Goal: Information Seeking & Learning: Check status

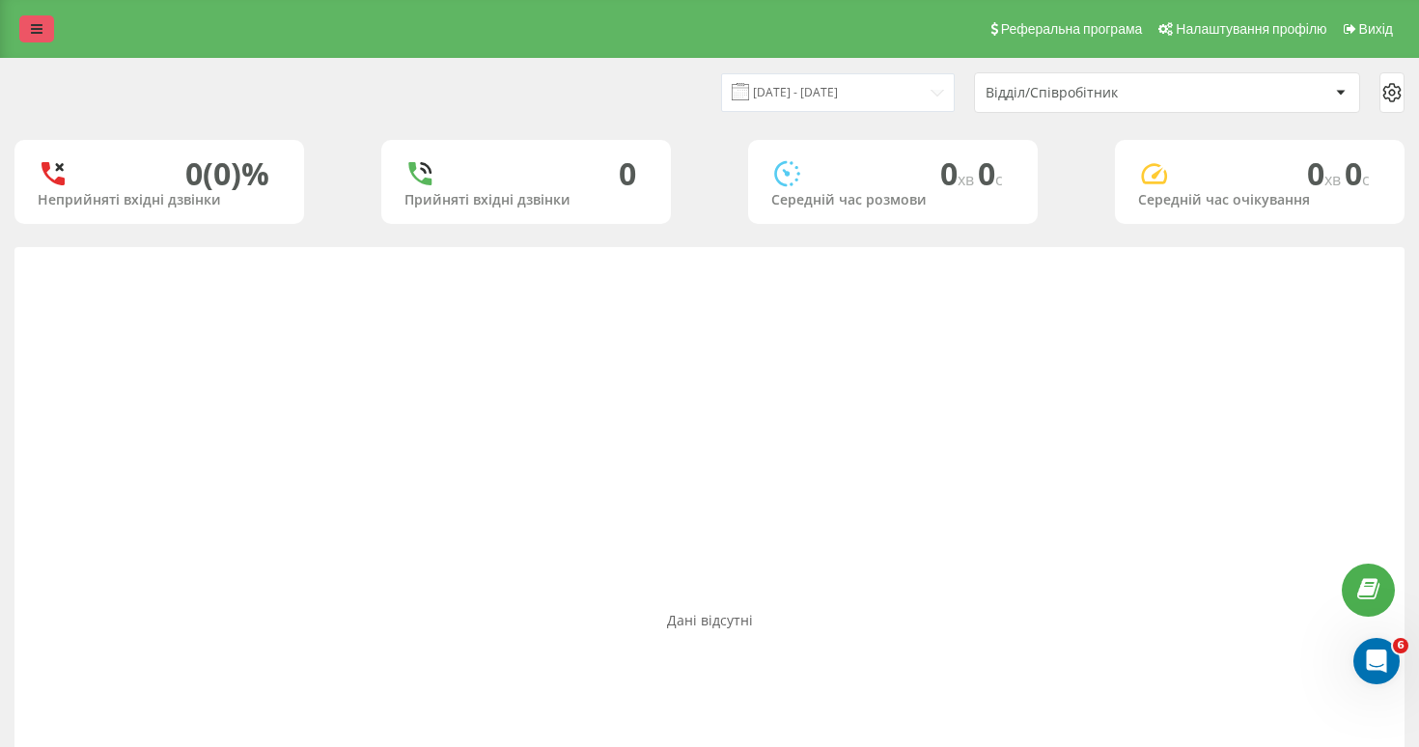
click at [31, 26] on icon at bounding box center [37, 29] width 12 height 14
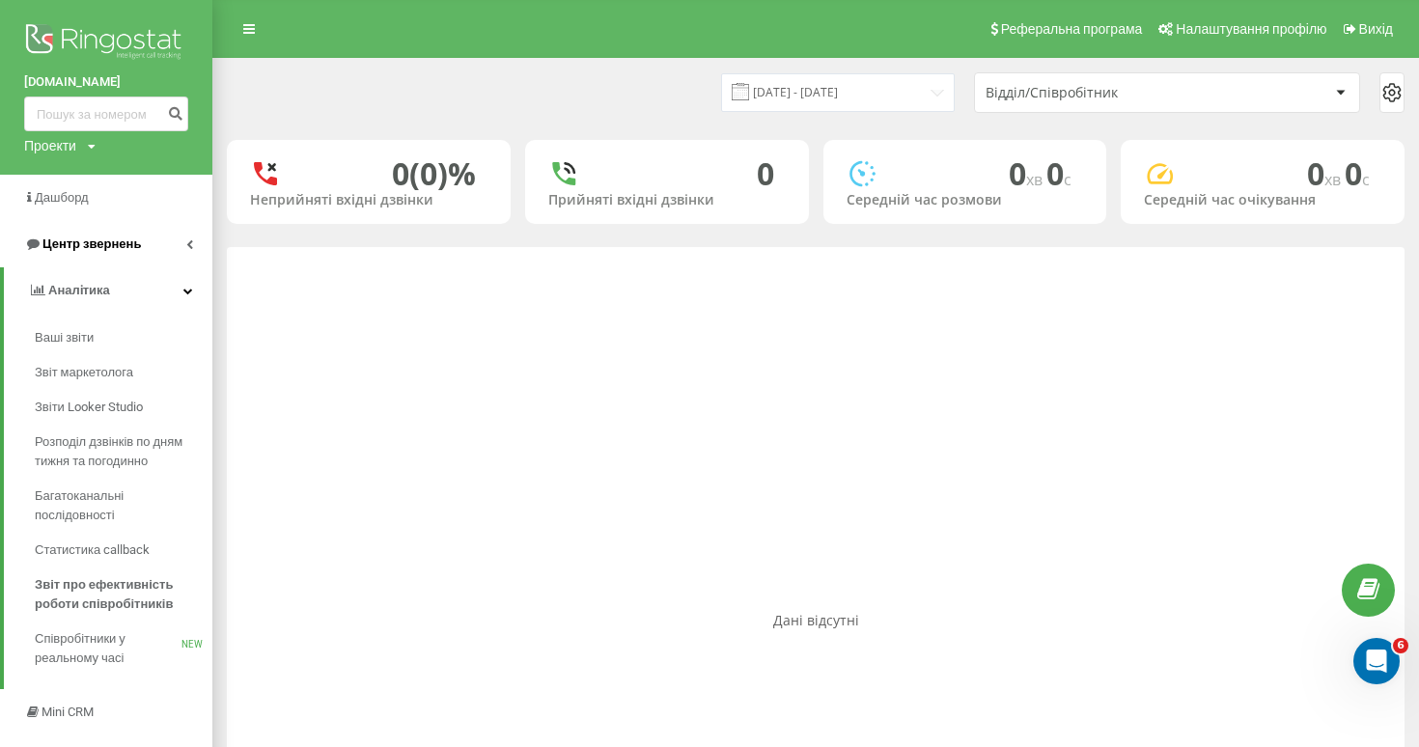
click at [120, 255] on link "Центр звернень" at bounding box center [106, 244] width 212 height 46
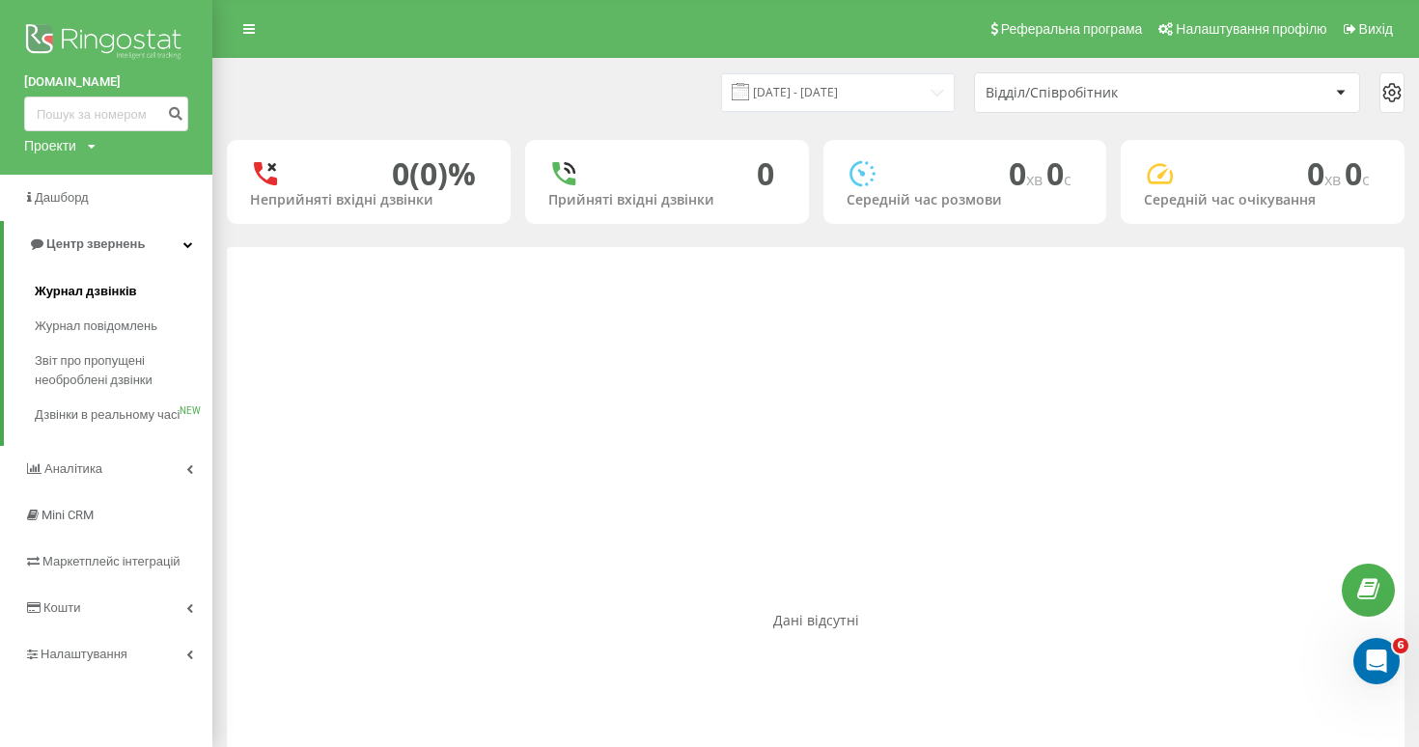
click at [120, 289] on span "Журнал дзвінків" at bounding box center [86, 291] width 102 height 19
click at [108, 361] on span "Звіт про пропущені необроблені дзвінки" at bounding box center [119, 370] width 168 height 39
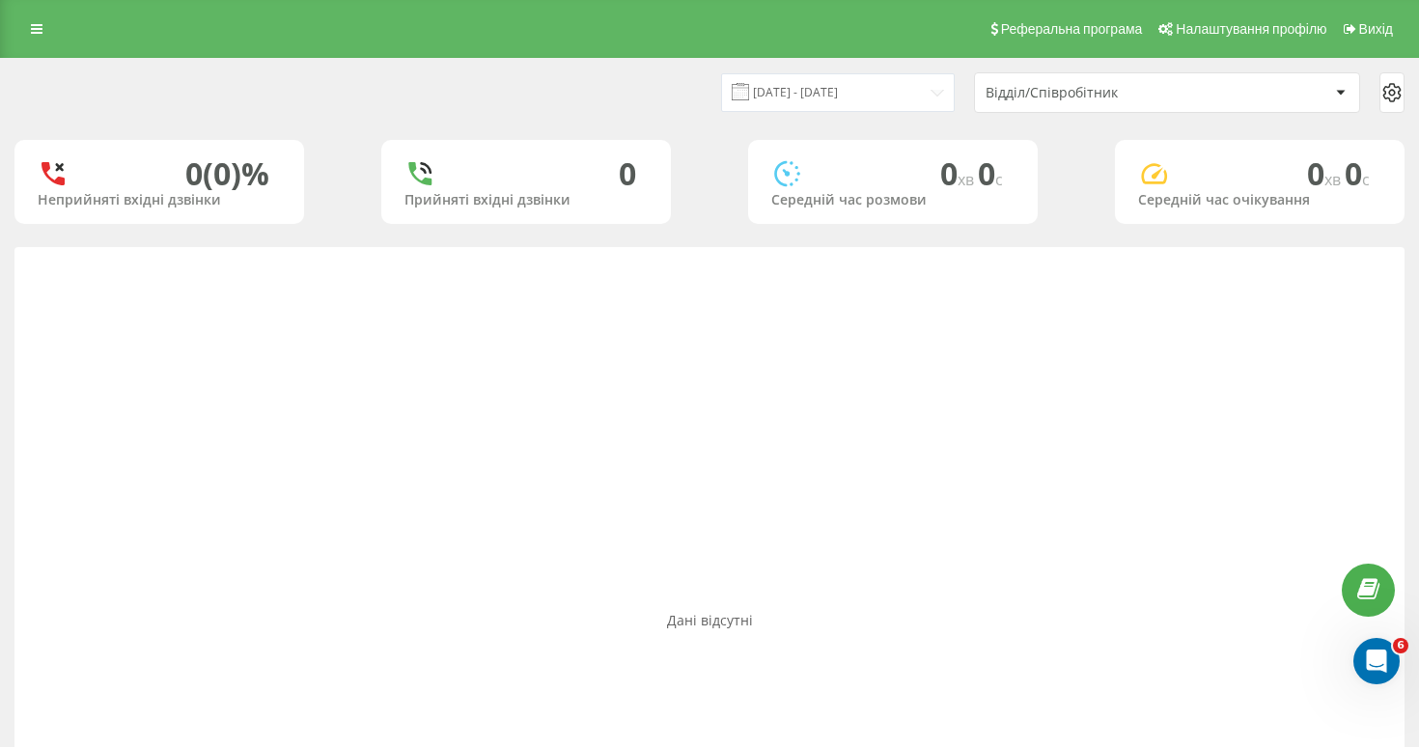
click at [1037, 103] on div "Відділ/Співробітник" at bounding box center [1167, 92] width 384 height 39
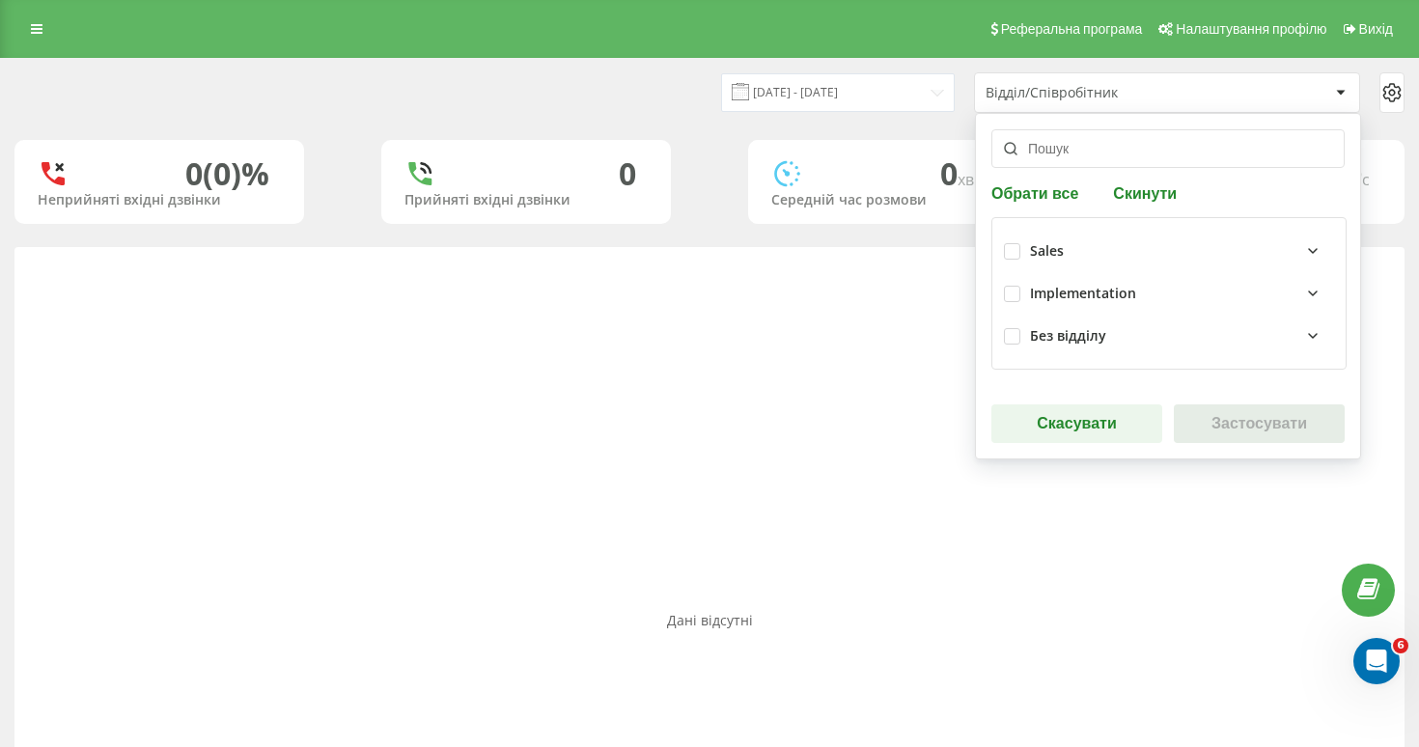
click at [1039, 251] on div "Sales" at bounding box center [1047, 251] width 34 height 16
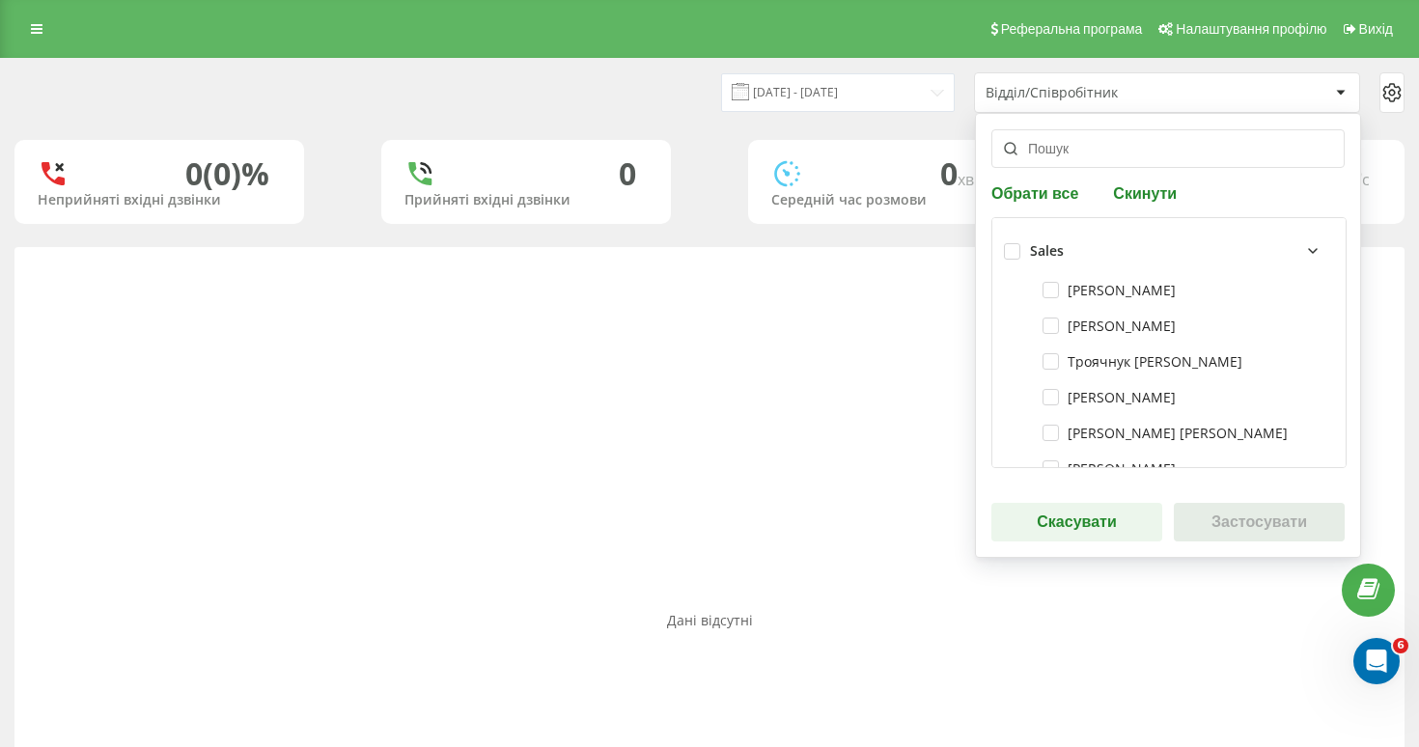
click at [1020, 249] on div "Sales" at bounding box center [1169, 251] width 330 height 42
click at [1017, 243] on label at bounding box center [1012, 243] width 16 height 0
checkbox input "true"
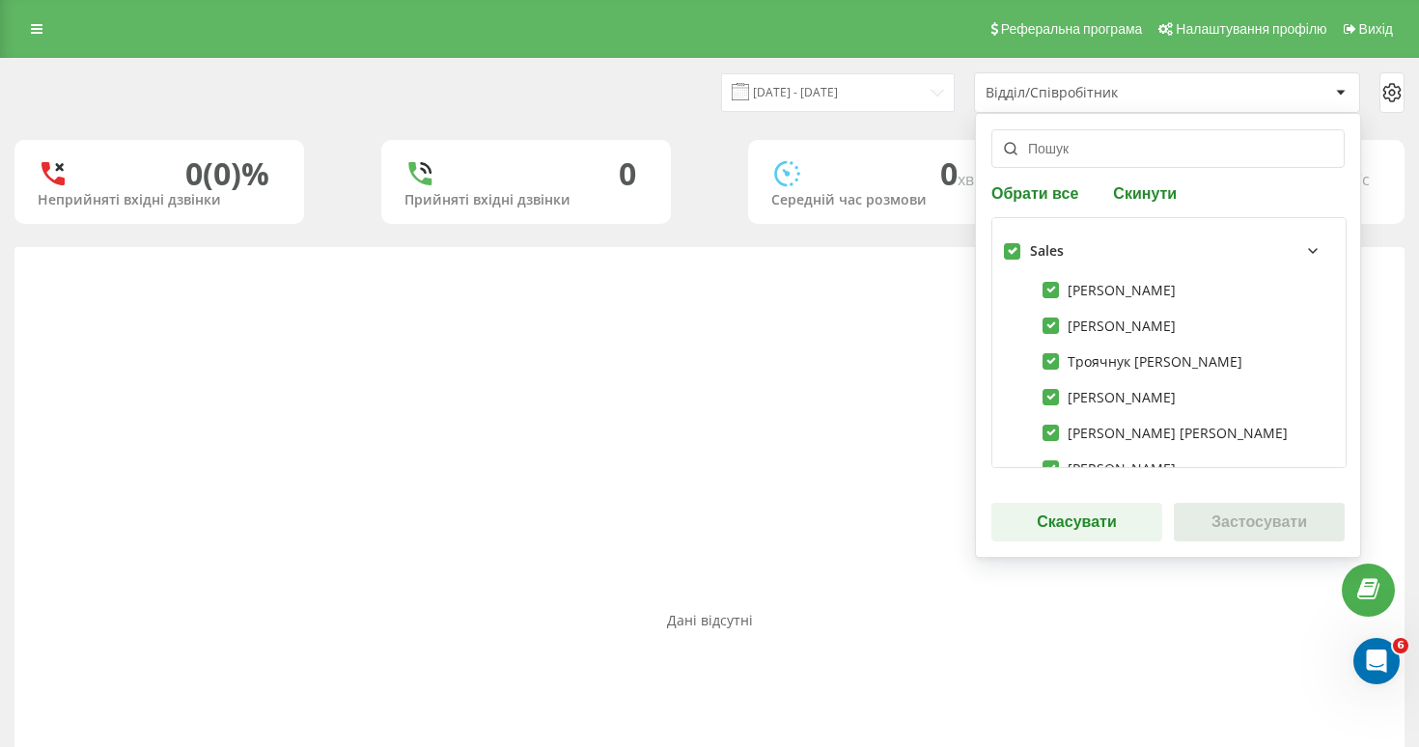
checkbox input "true"
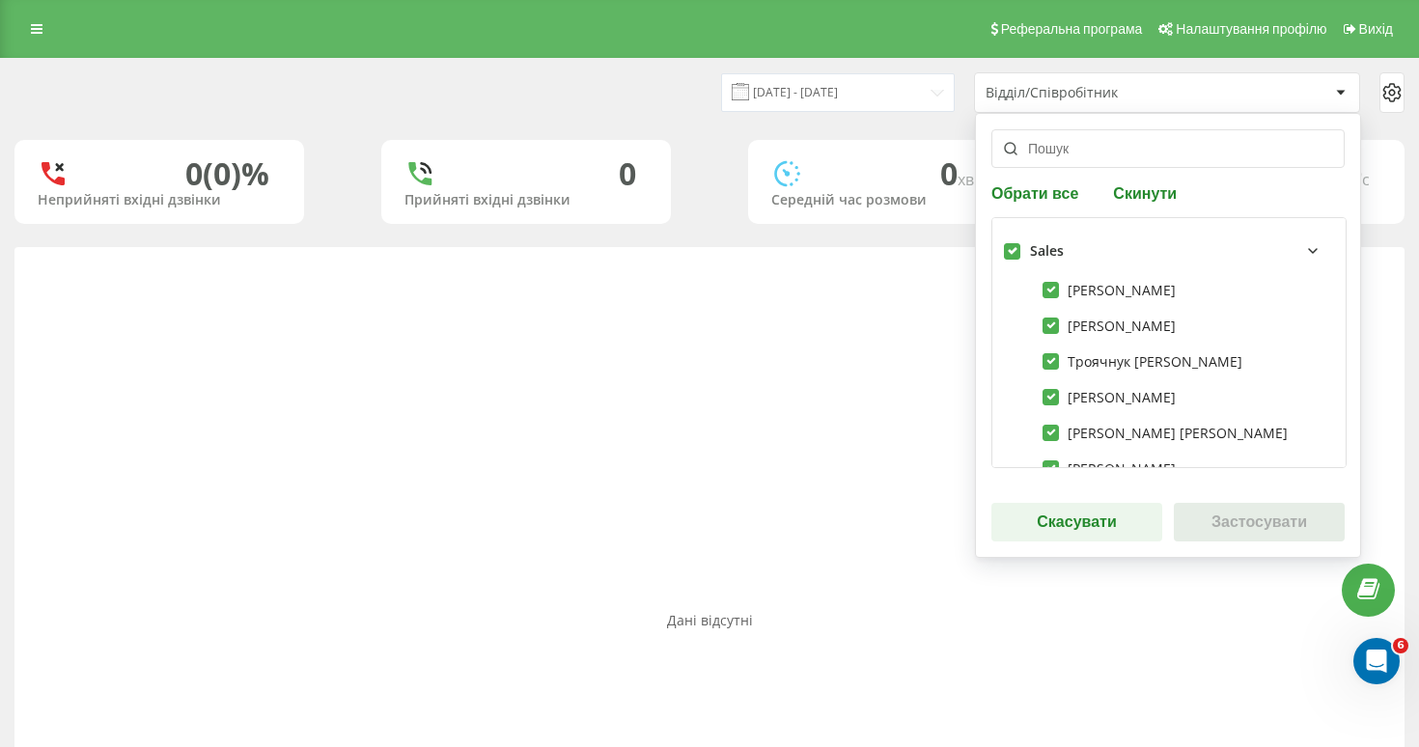
checkbox input "true"
click at [1240, 525] on button "Застосувати" at bounding box center [1259, 522] width 171 height 39
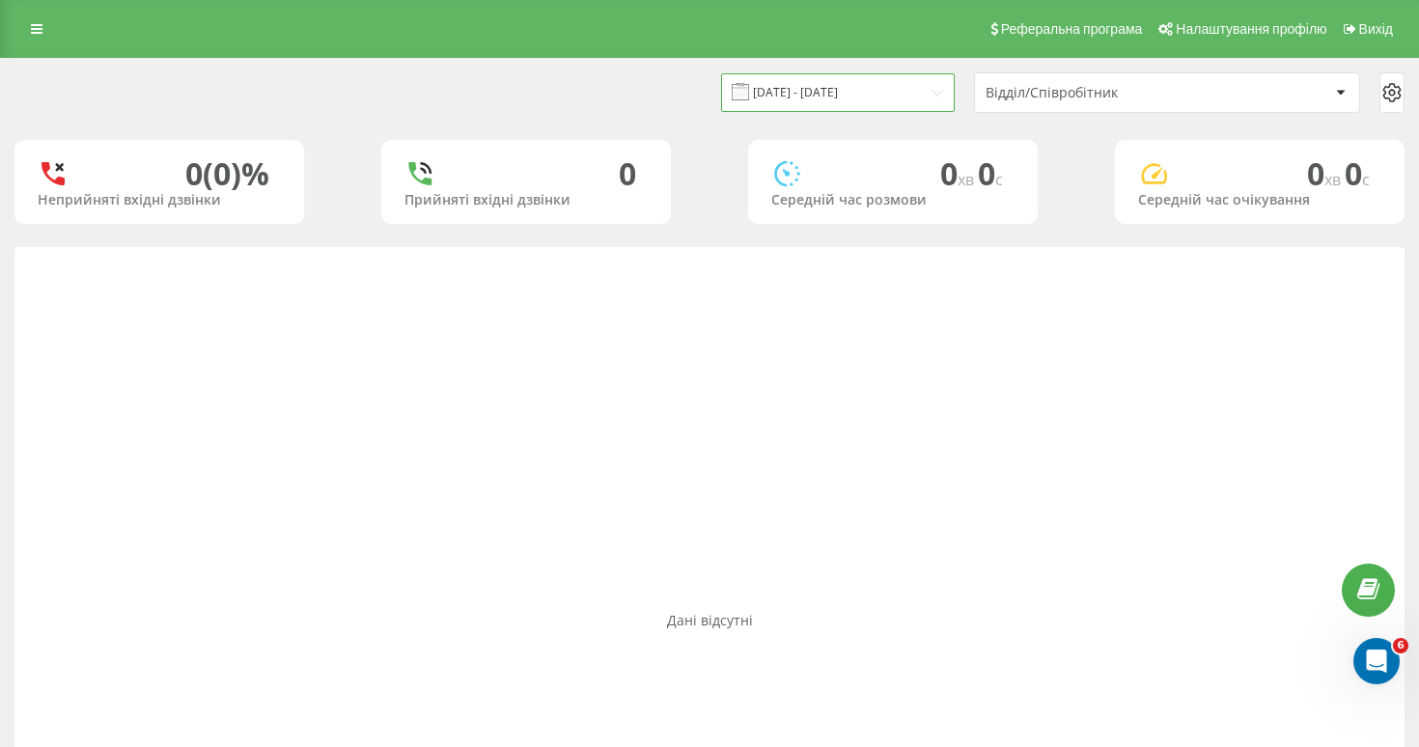
click at [835, 92] on input "13.07.2025 - 13.08.2025" at bounding box center [838, 92] width 234 height 38
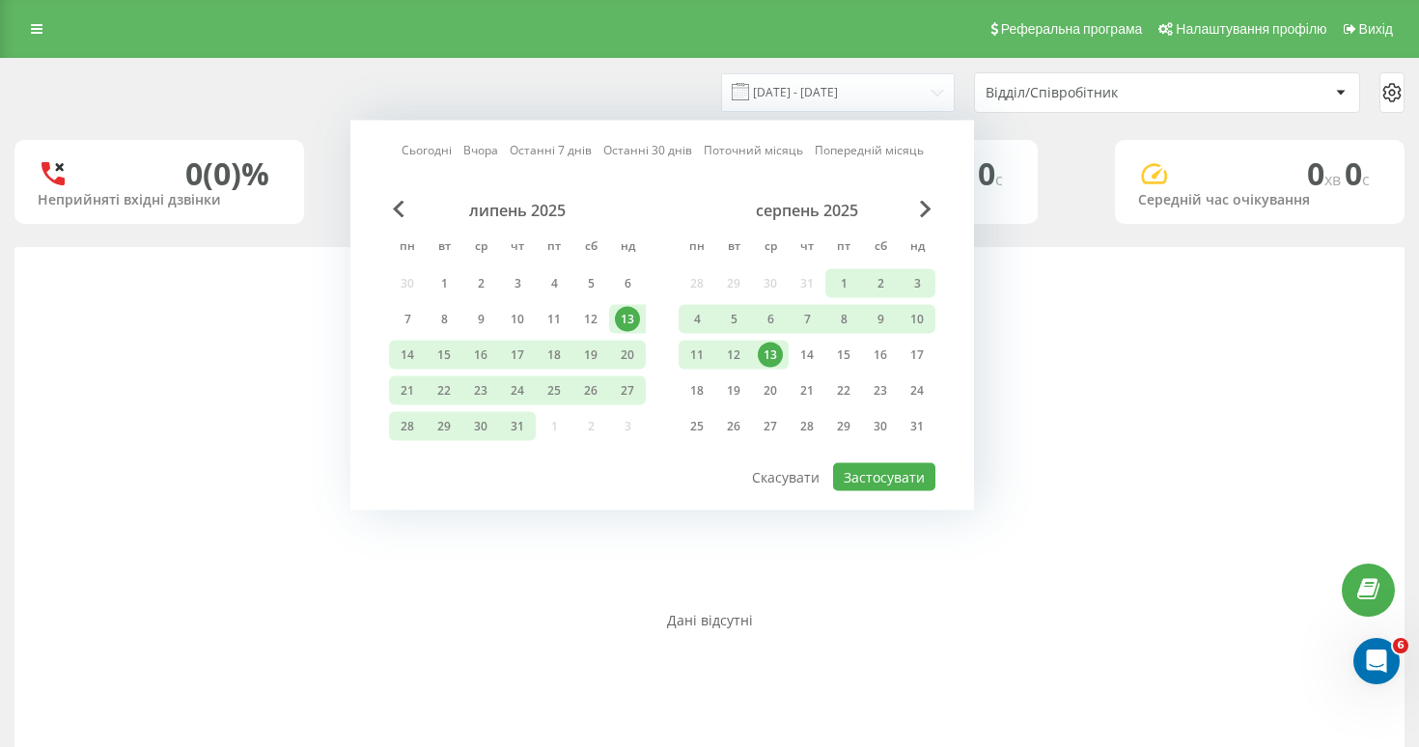
click at [445, 148] on link "Сьогодні" at bounding box center [427, 150] width 50 height 18
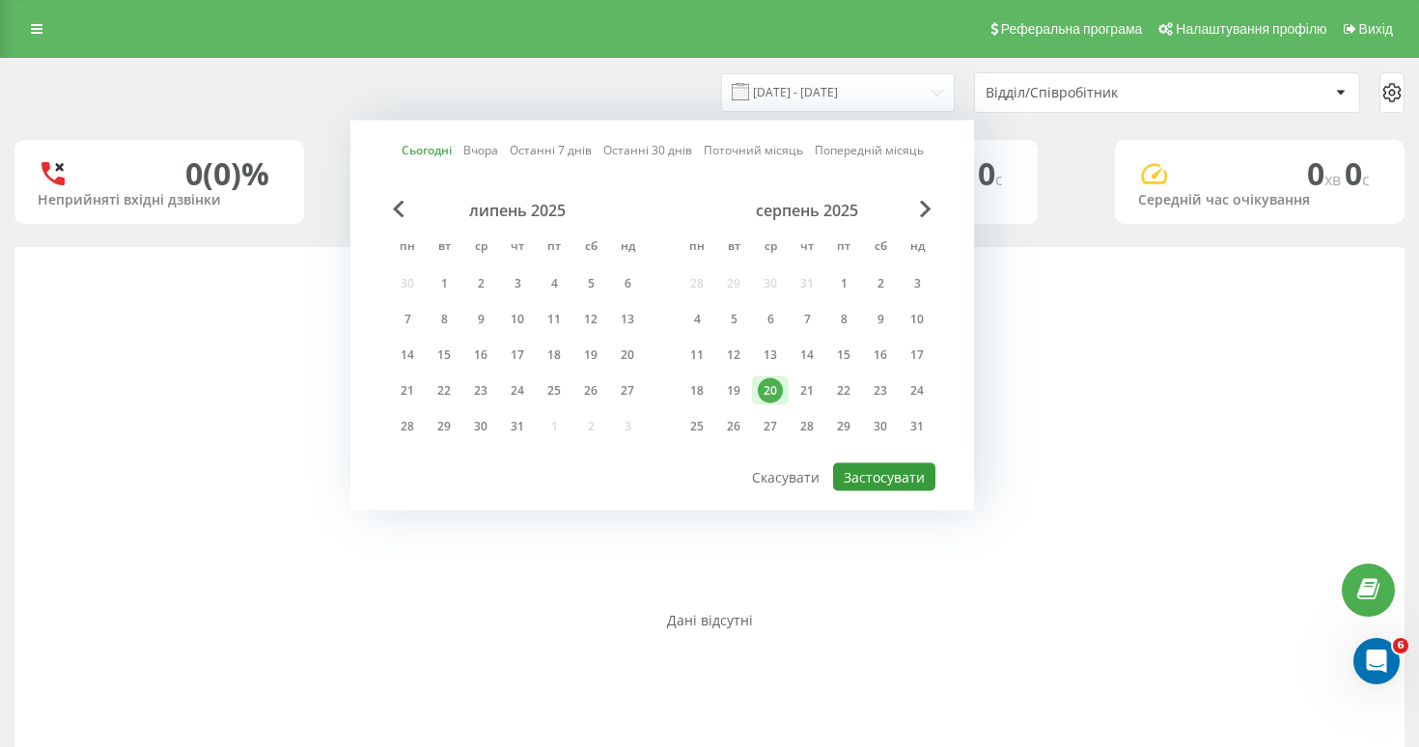
click at [896, 466] on button "Застосувати" at bounding box center [884, 477] width 102 height 28
type input "[DATE] - [DATE]"
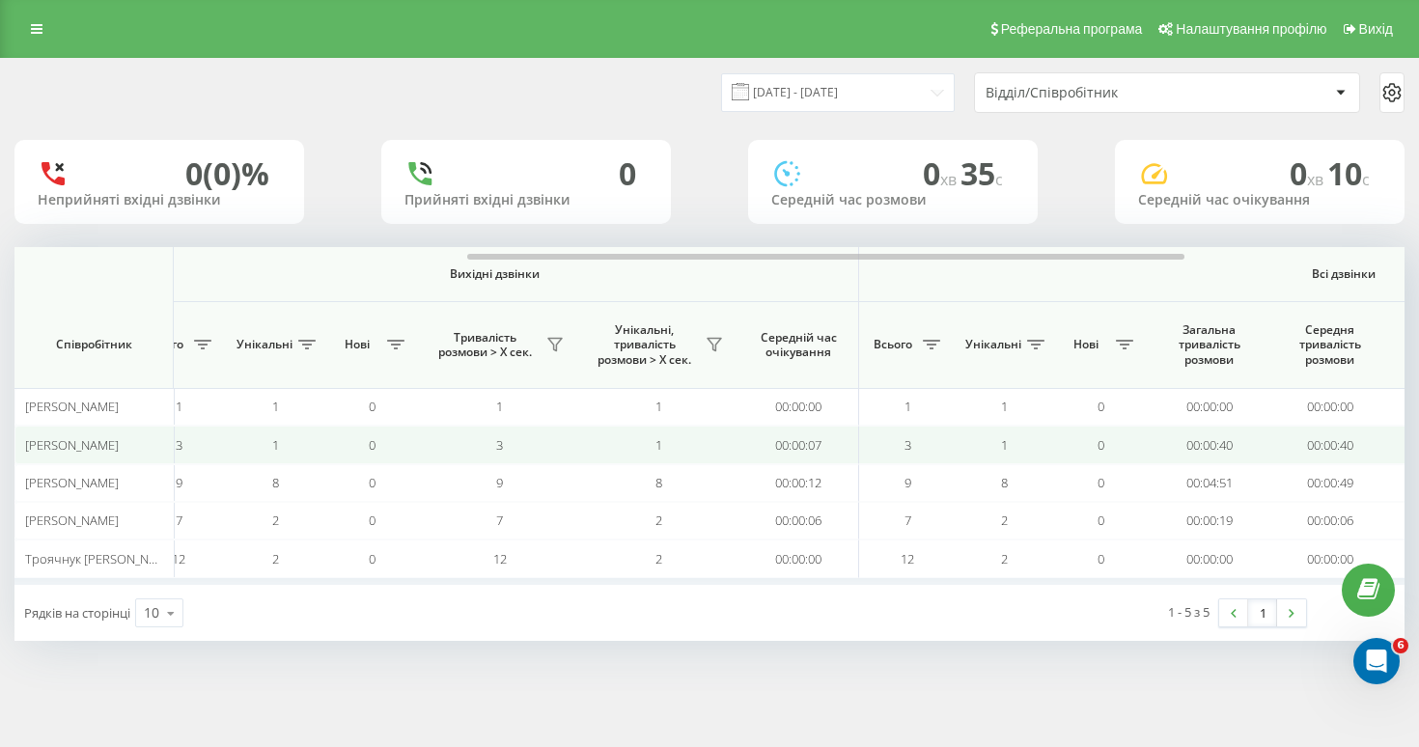
scroll to position [0, 880]
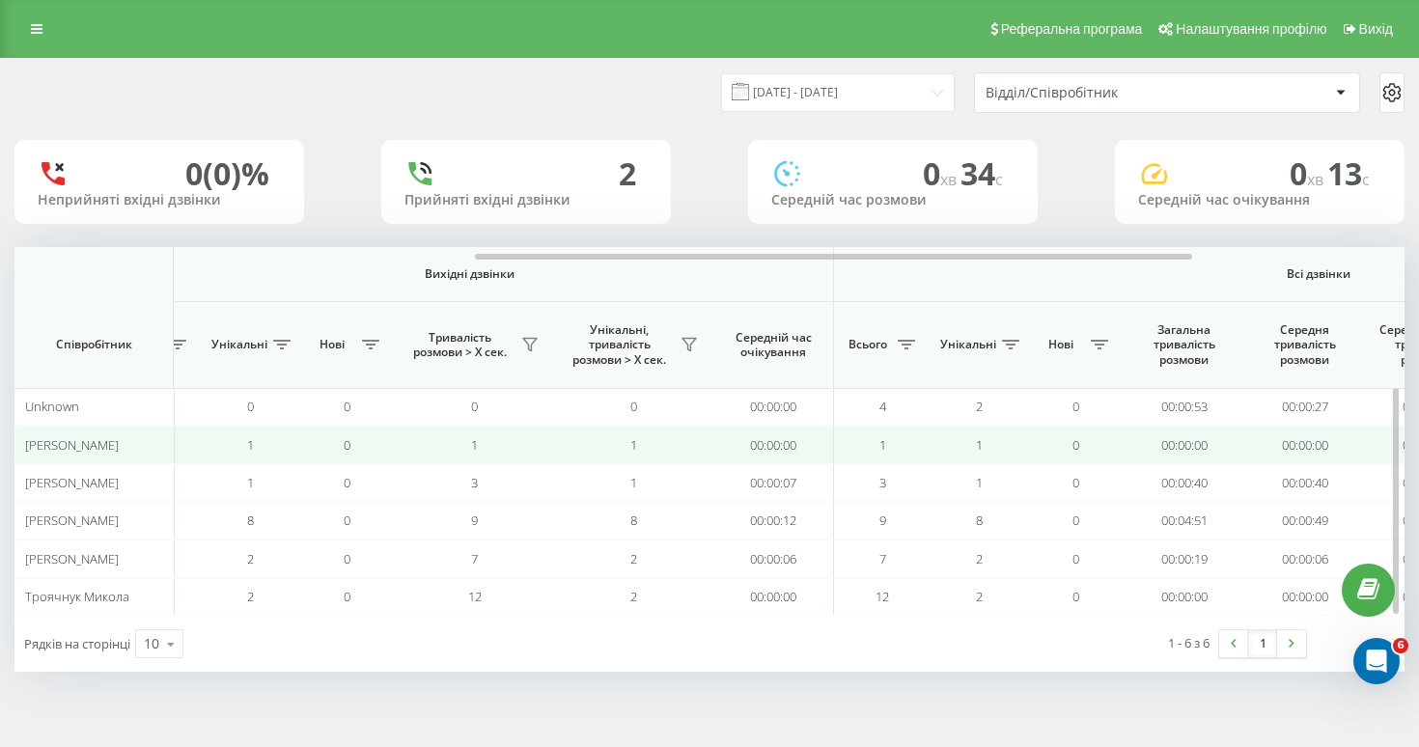
scroll to position [0, 909]
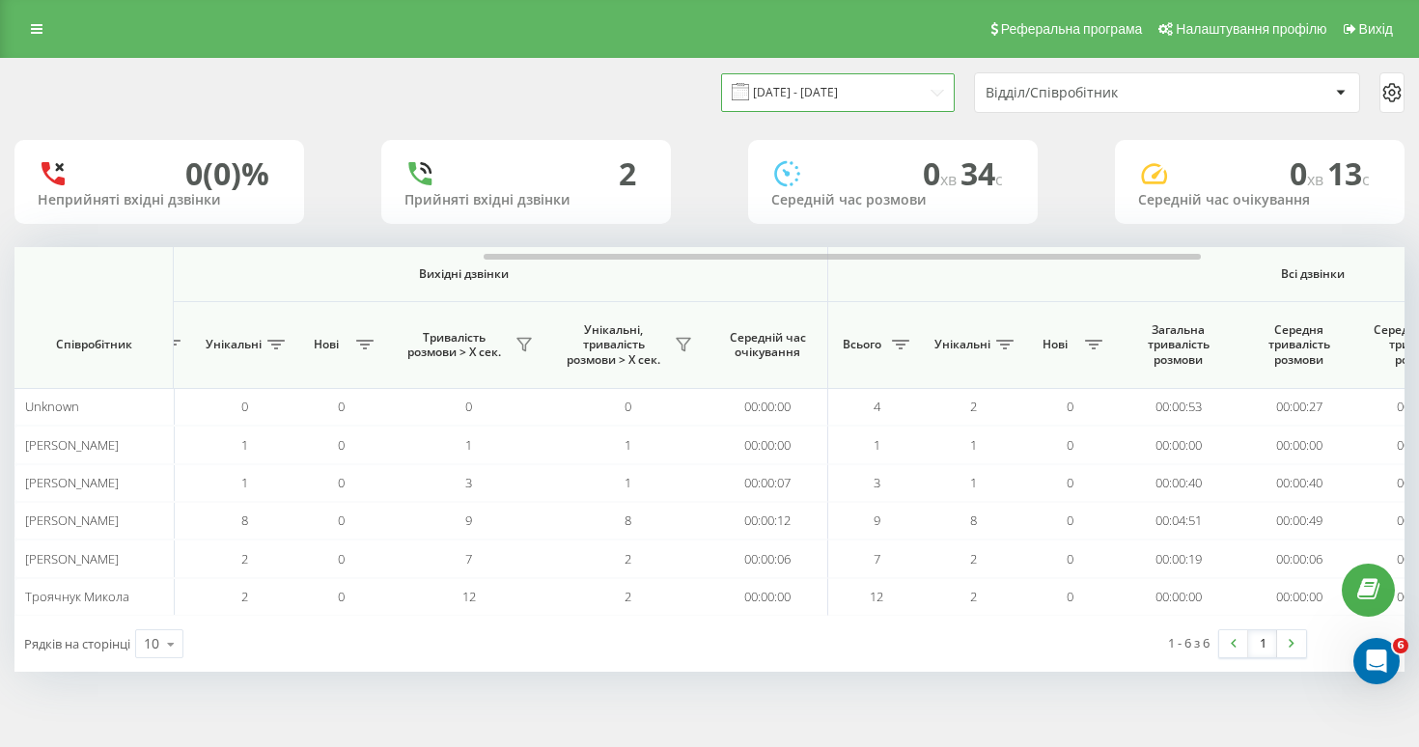
click at [928, 104] on input "20.08.2025 - 20.08.2025" at bounding box center [838, 92] width 234 height 38
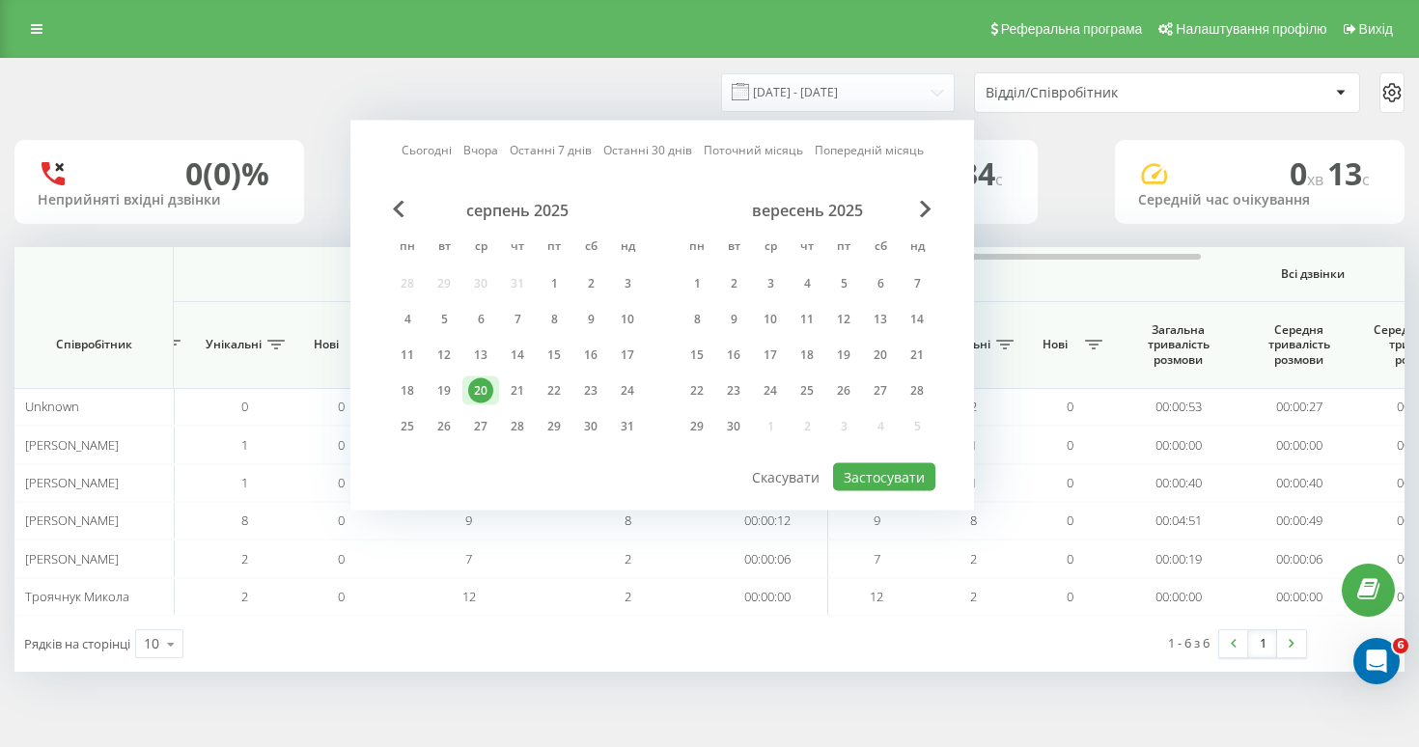
click at [436, 150] on link "Сьогодні" at bounding box center [427, 150] width 50 height 18
click at [426, 147] on link "Сьогодні" at bounding box center [427, 150] width 50 height 18
click at [728, 152] on link "Поточний місяць" at bounding box center [753, 150] width 99 height 18
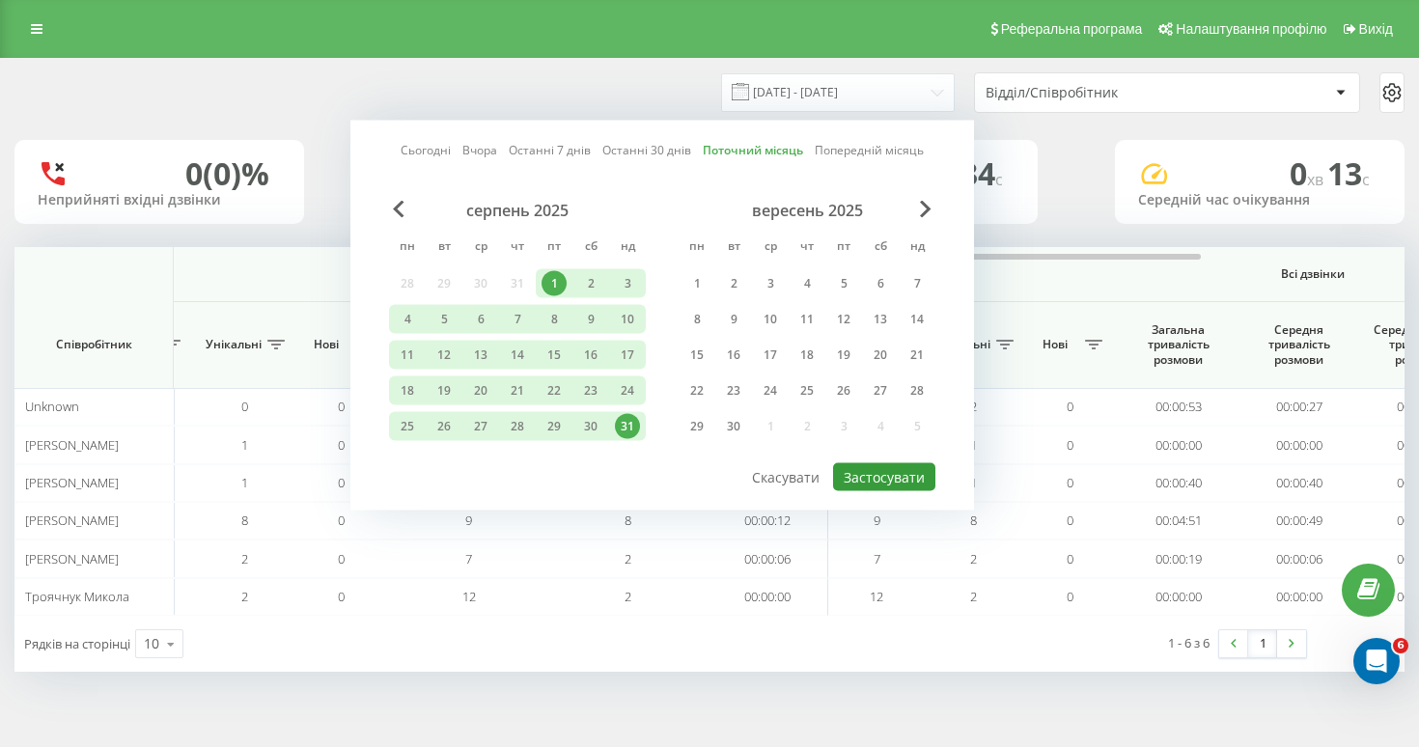
click at [894, 469] on button "Застосувати" at bounding box center [884, 477] width 102 height 28
type input "01.08.2025 - 31.08.2025"
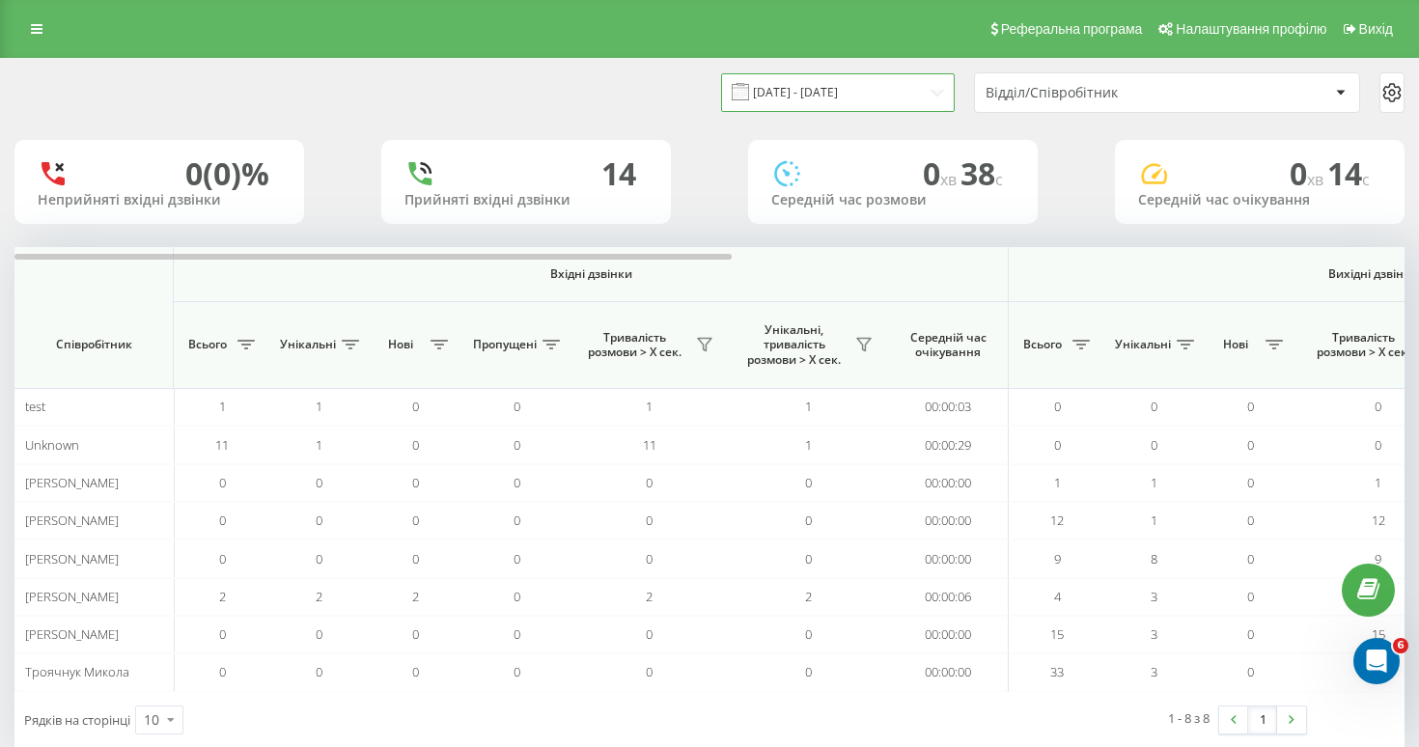
click at [828, 84] on input "01.08.2025 - 31.08.2025" at bounding box center [838, 92] width 234 height 38
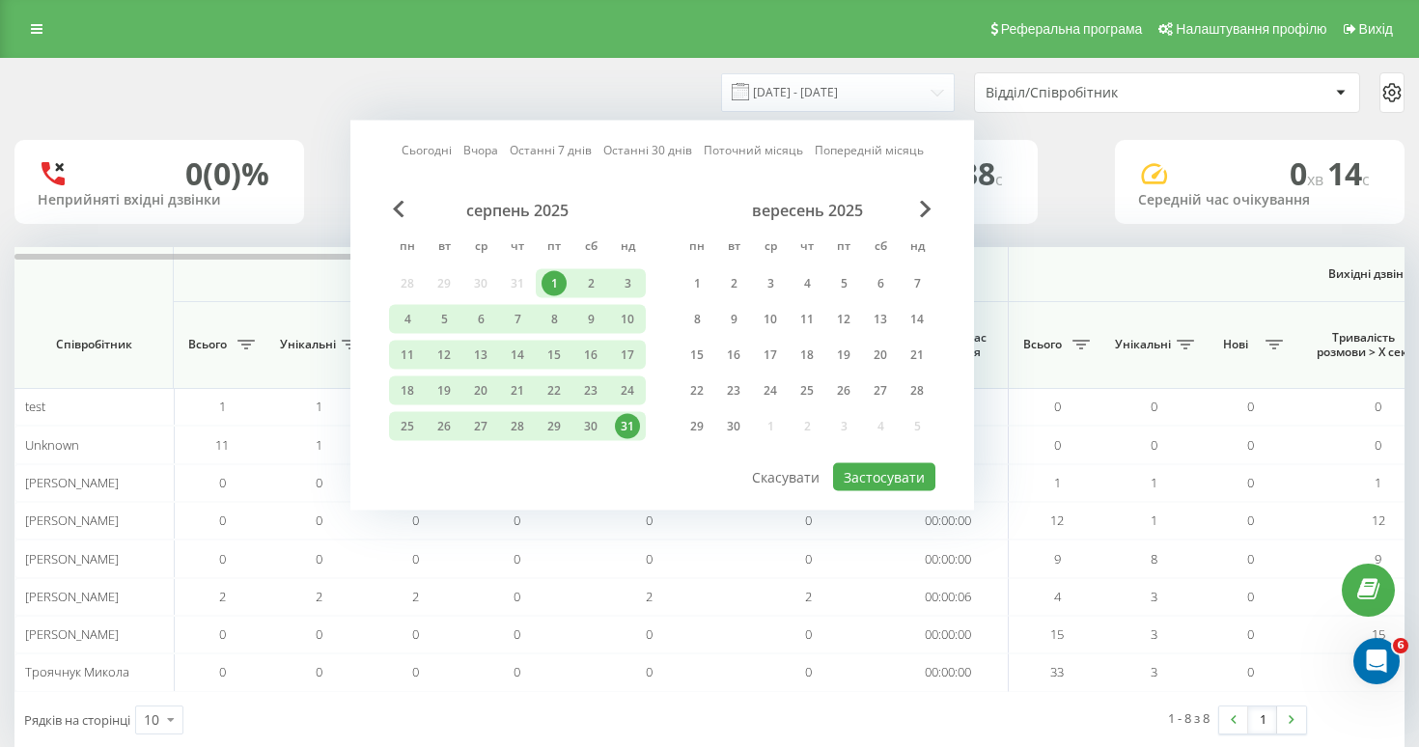
click at [637, 148] on link "Останні 30 днів" at bounding box center [647, 150] width 89 height 18
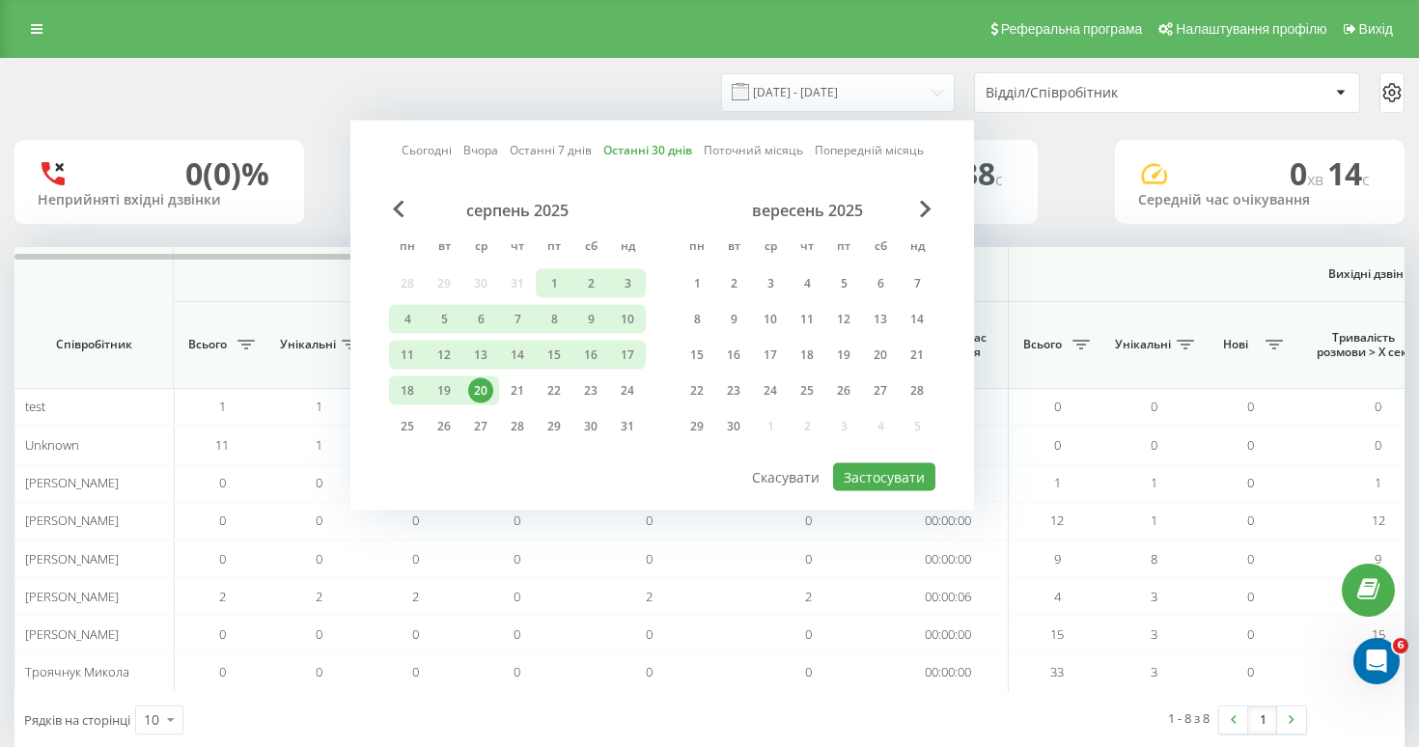
click at [536, 151] on link "Останні 7 днів" at bounding box center [551, 150] width 82 height 18
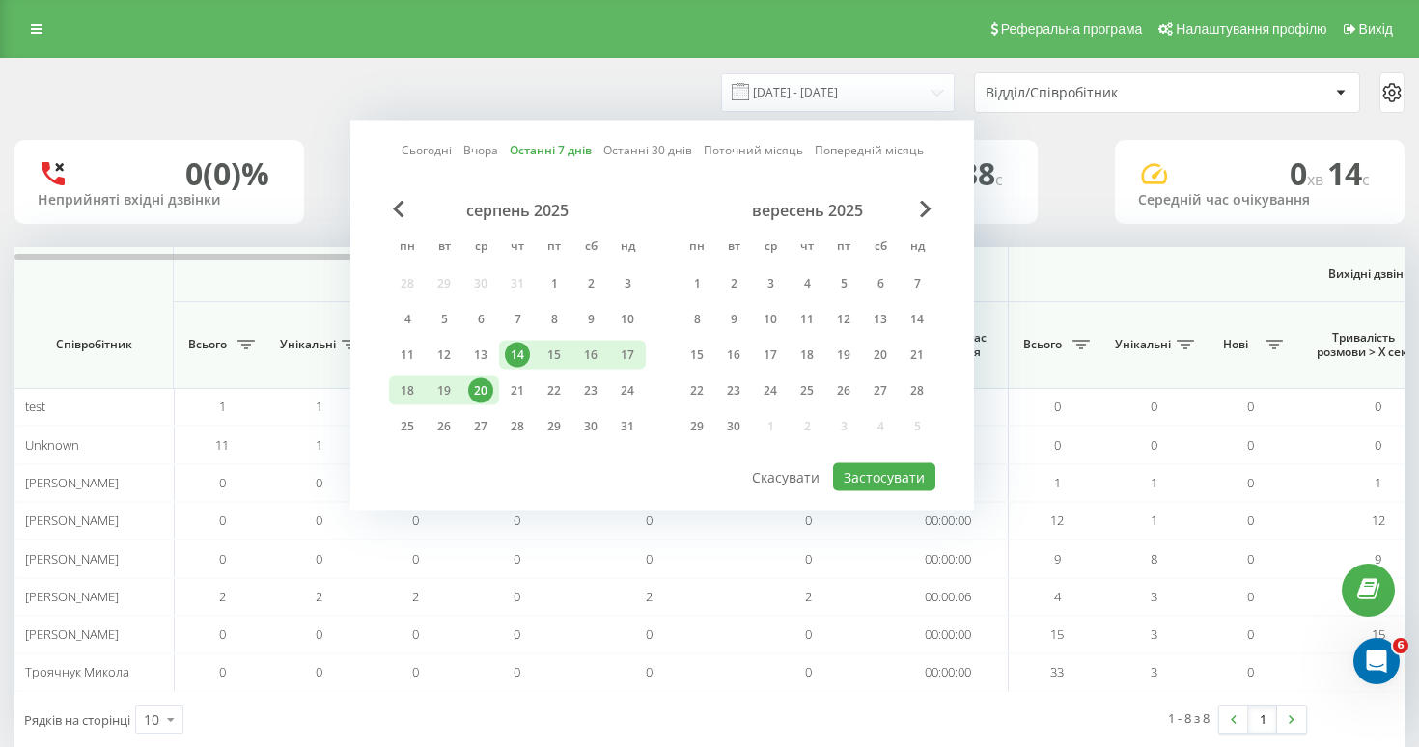
click at [541, 84] on div "01.08.2025 - 31.08.2025 Сьогодні Вчора Останні 7 днів Останні 30 днів Поточний …" at bounding box center [709, 92] width 1390 height 41
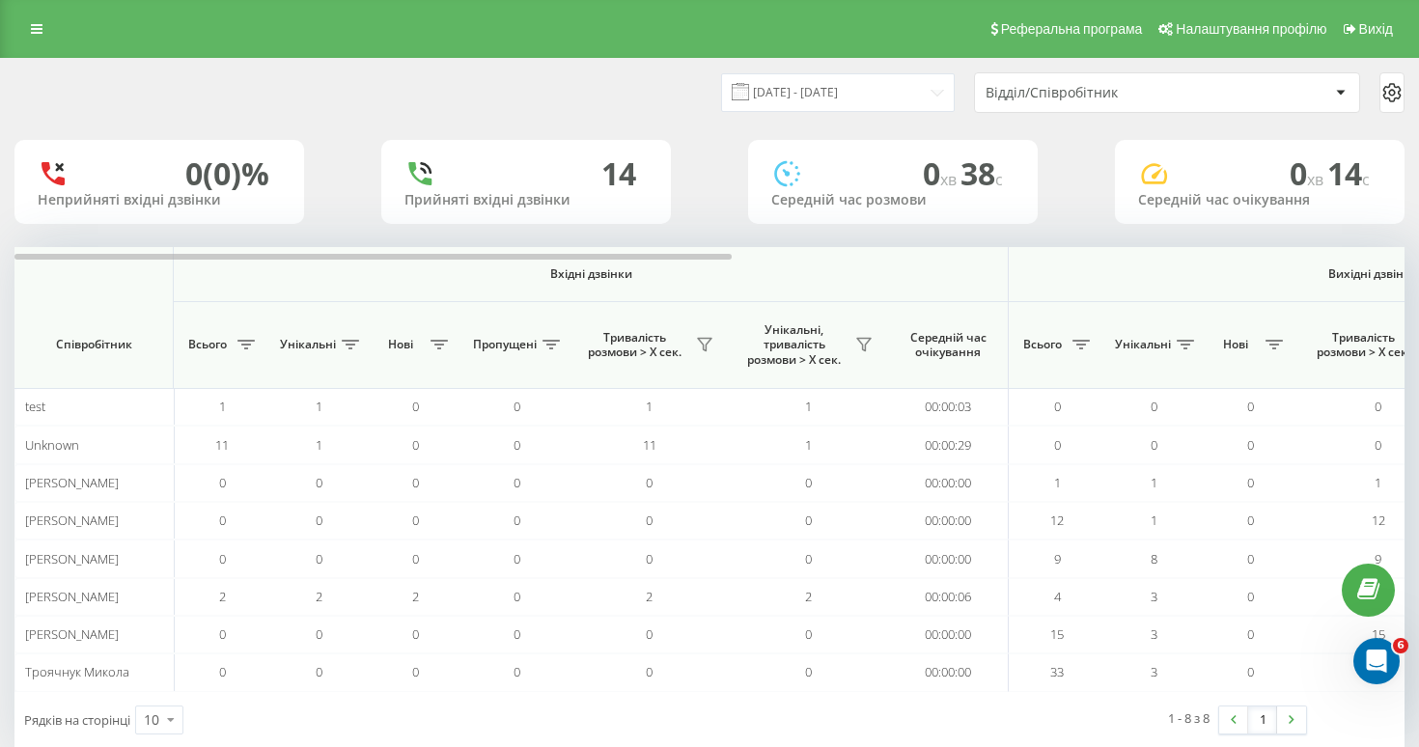
click at [1388, 94] on icon at bounding box center [1392, 92] width 23 height 23
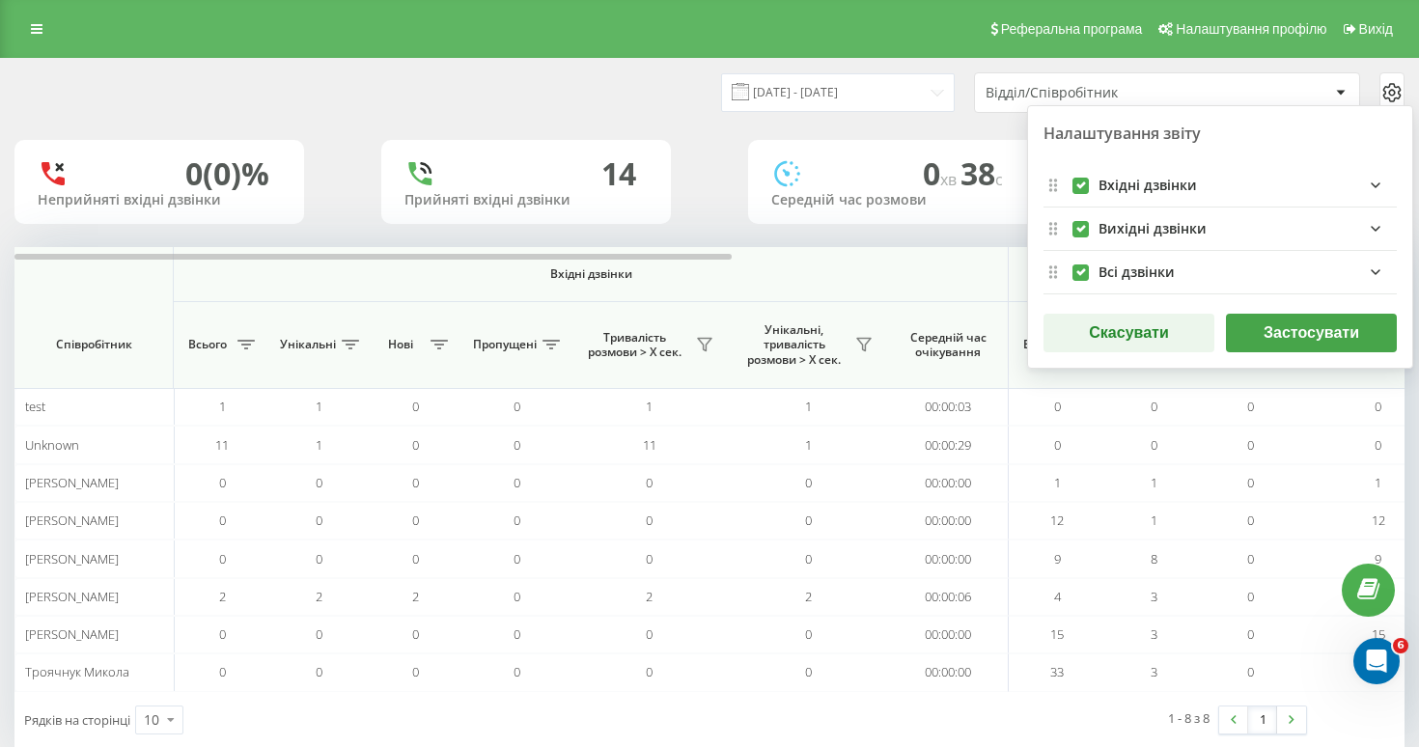
click at [1132, 348] on button "Скасувати" at bounding box center [1129, 333] width 171 height 39
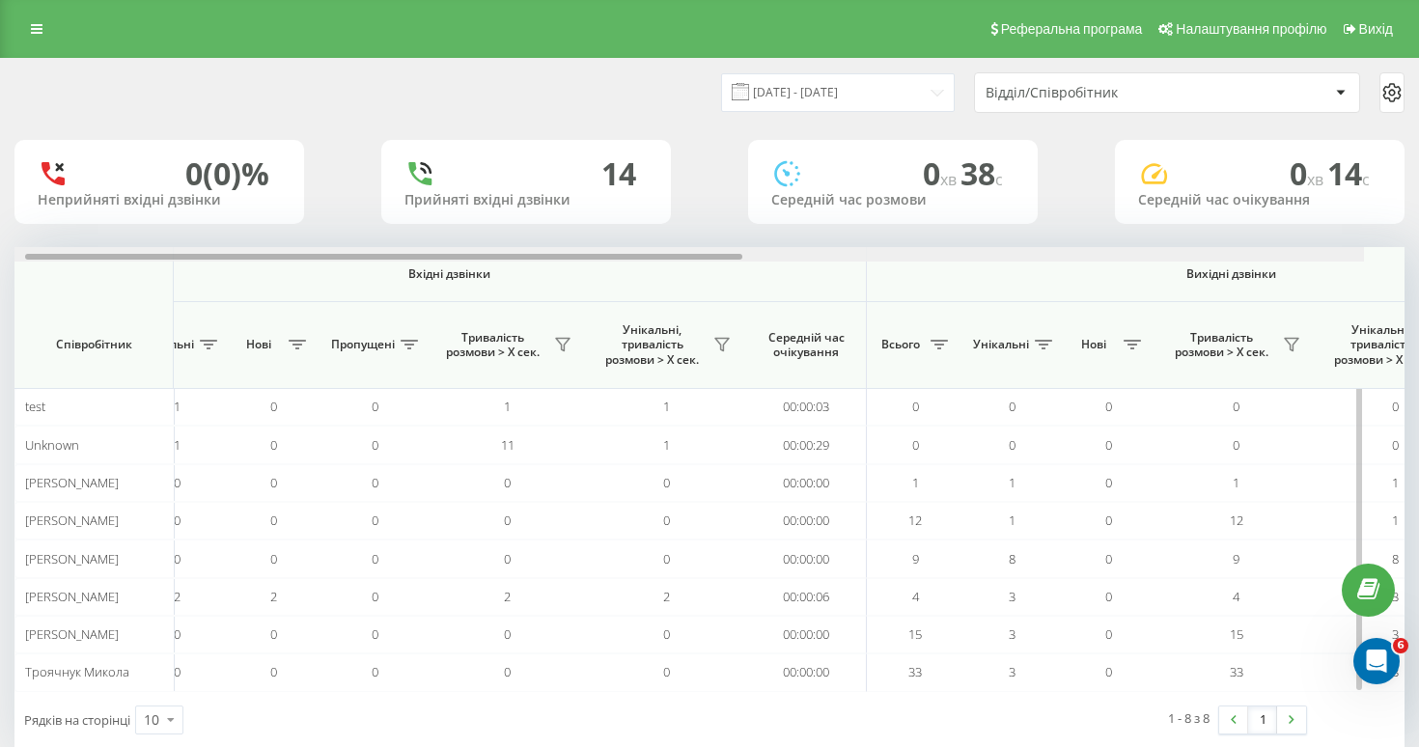
drag, startPoint x: 534, startPoint y: 254, endPoint x: 611, endPoint y: 254, distance: 77.2
click at [611, 254] on div at bounding box center [383, 257] width 717 height 6
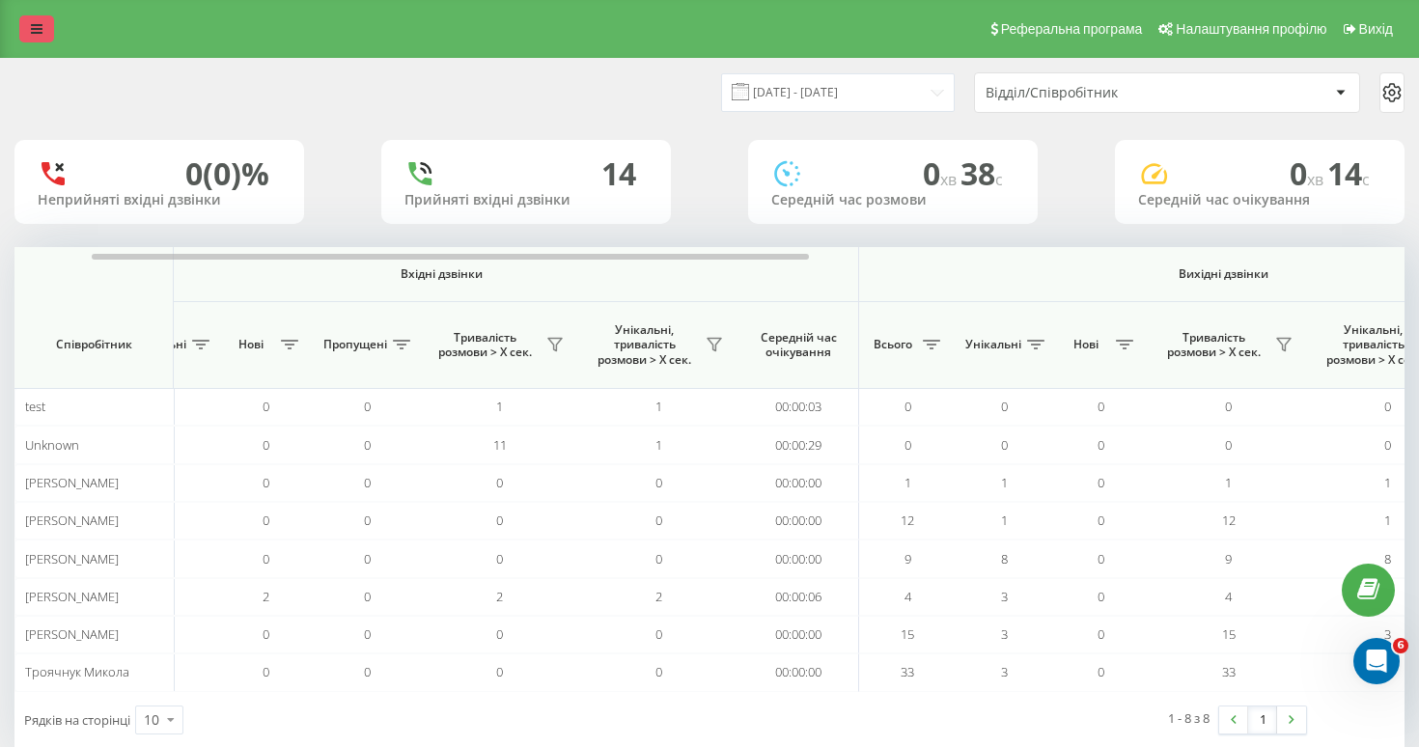
click at [26, 26] on link at bounding box center [36, 28] width 35 height 27
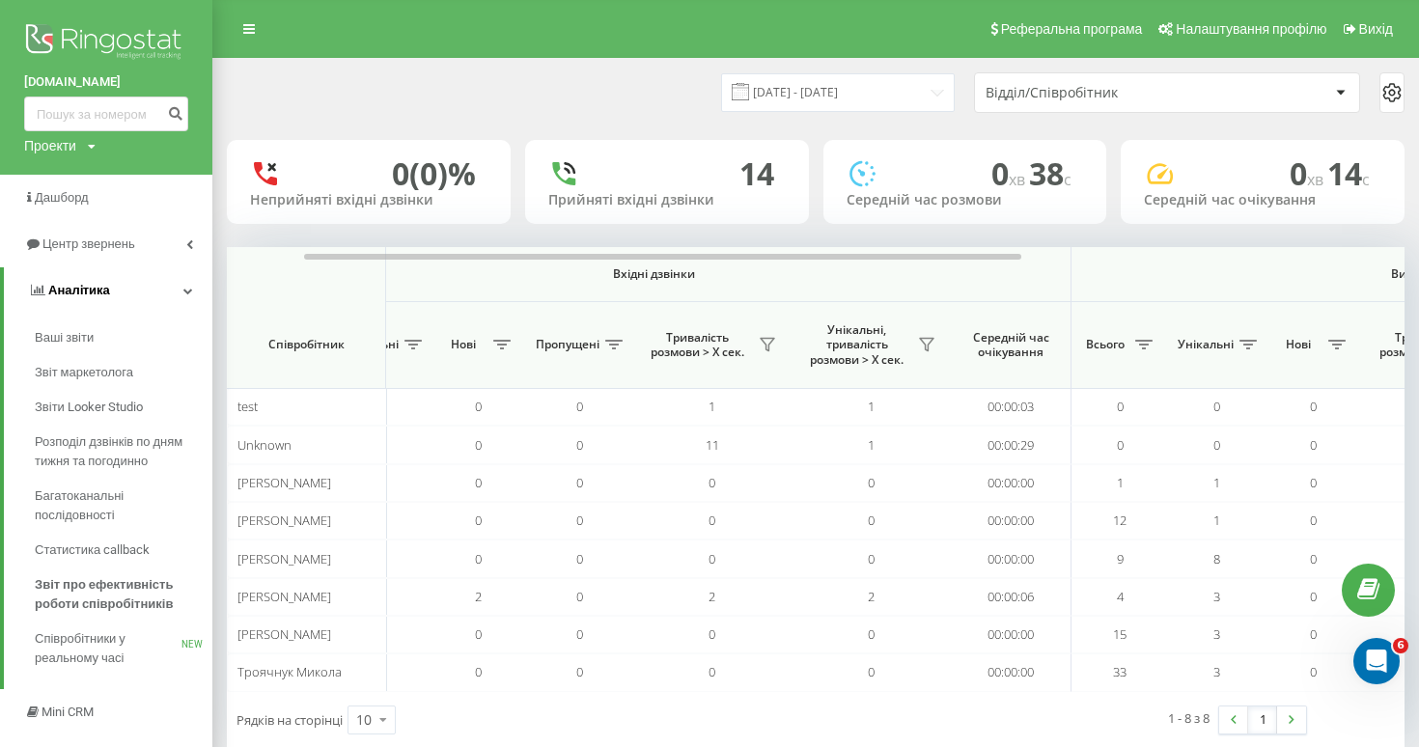
click at [154, 290] on link "Аналiтика" at bounding box center [108, 290] width 209 height 46
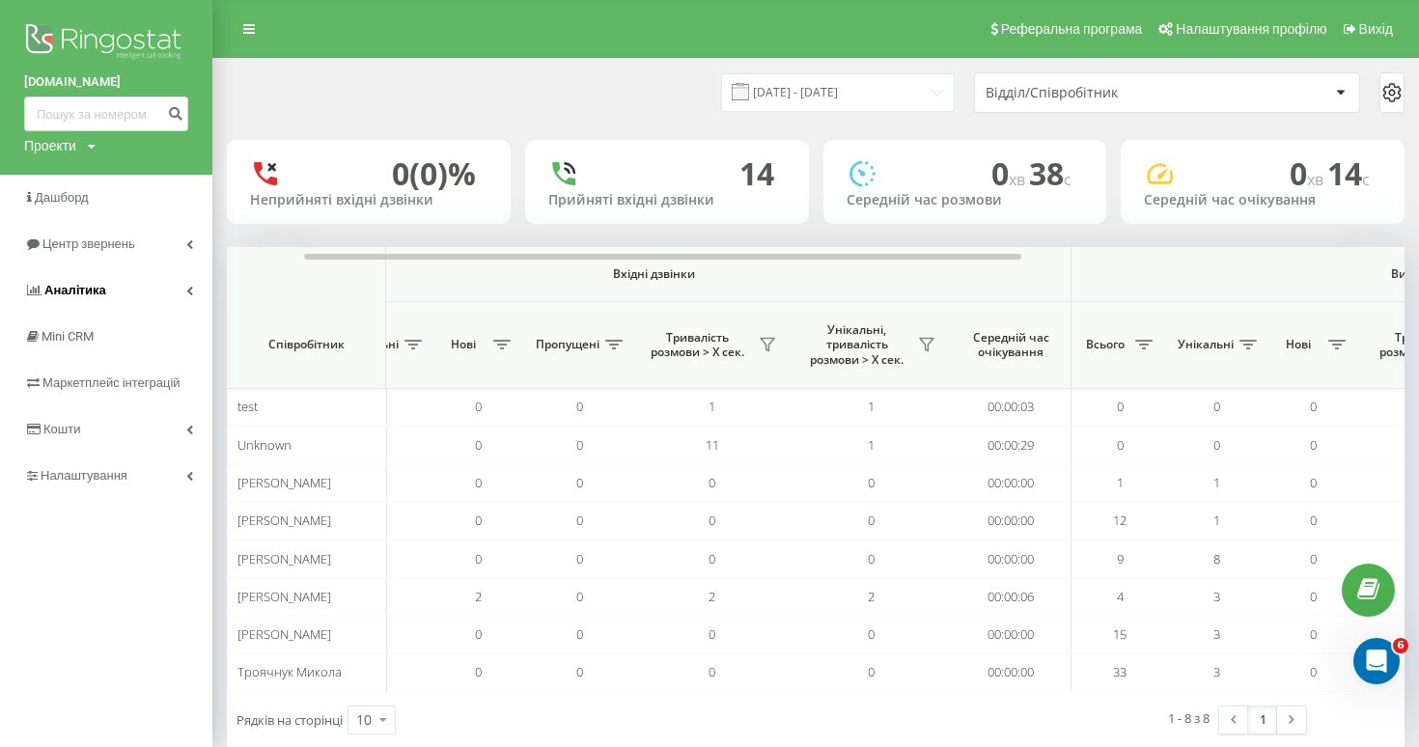
click at [154, 290] on link "Аналiтика" at bounding box center [106, 290] width 212 height 46
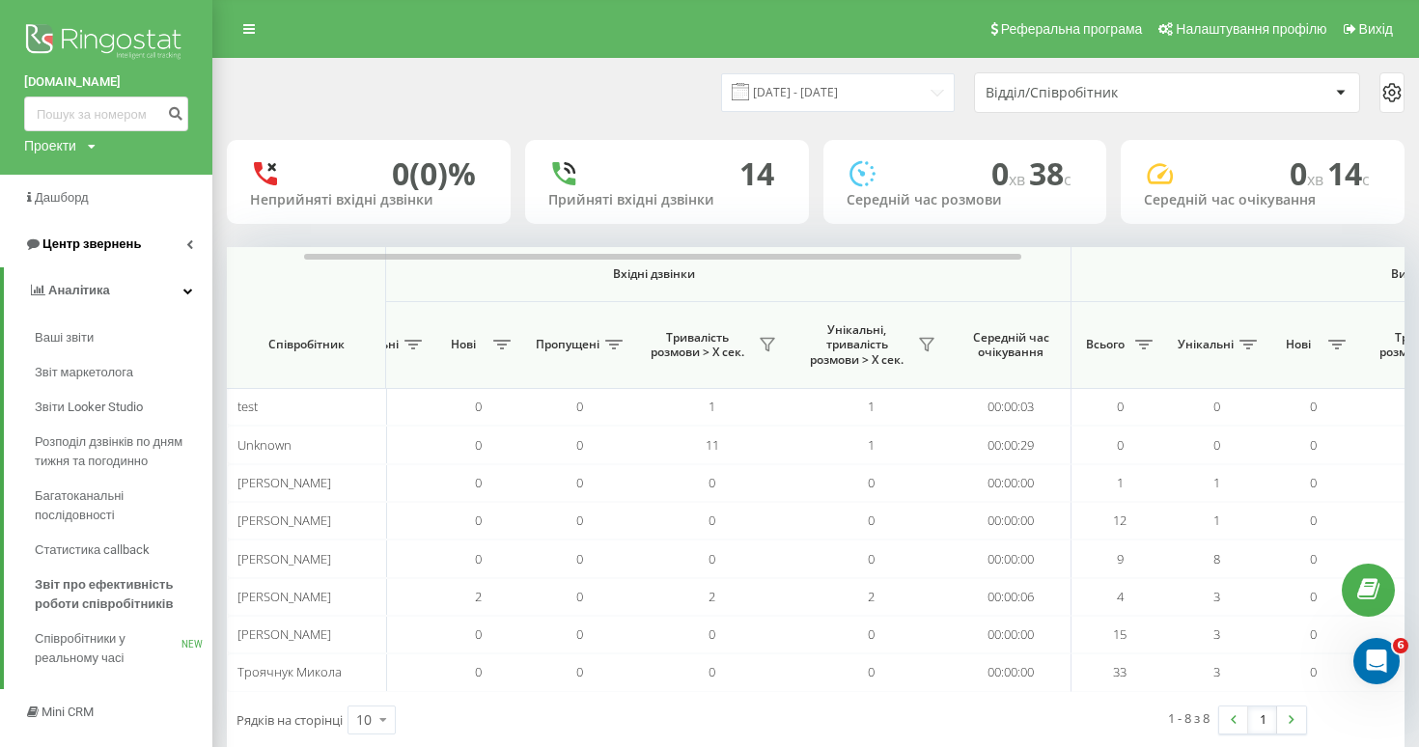
click at [126, 247] on span "Центр звернень" at bounding box center [91, 244] width 98 height 14
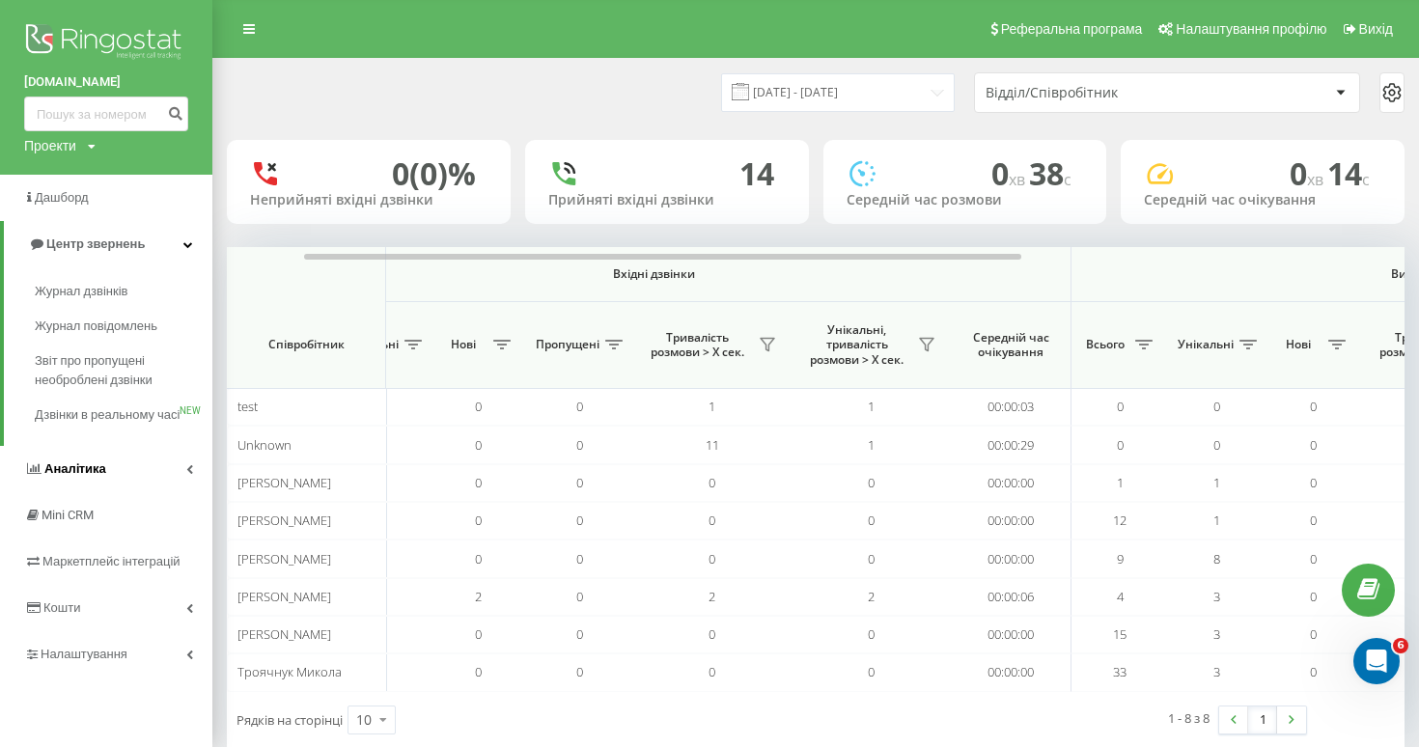
click at [125, 490] on link "Аналiтика" at bounding box center [106, 469] width 212 height 46
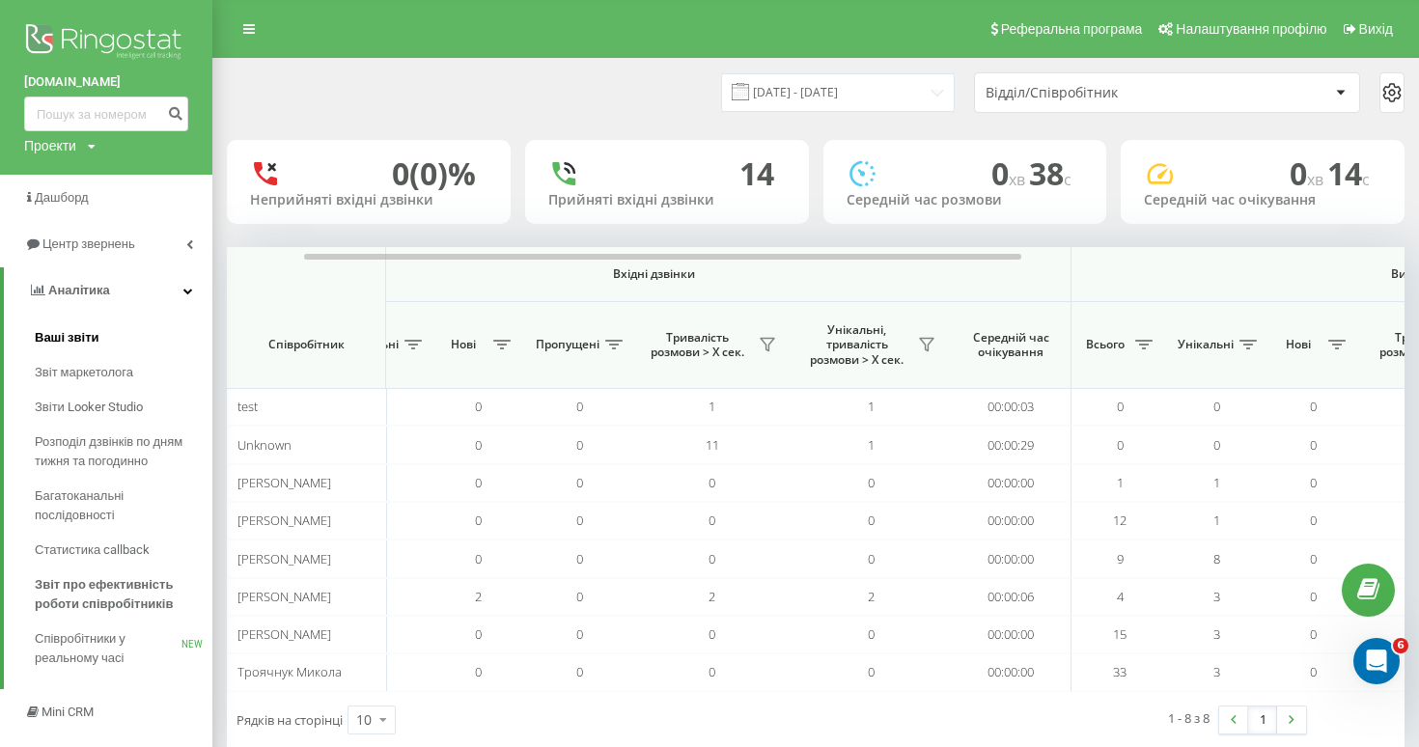
click at [126, 343] on link "Ваші звіти" at bounding box center [124, 338] width 178 height 35
